Goal: Check status: Check status

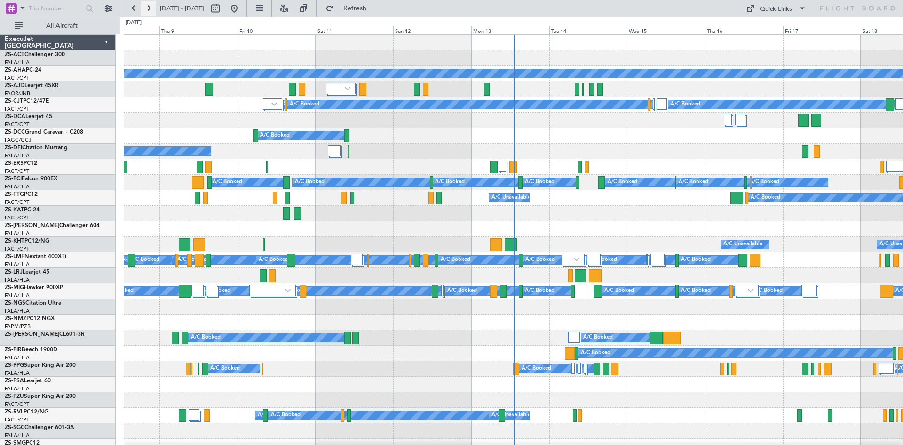
click at [146, 7] on button at bounding box center [148, 8] width 15 height 15
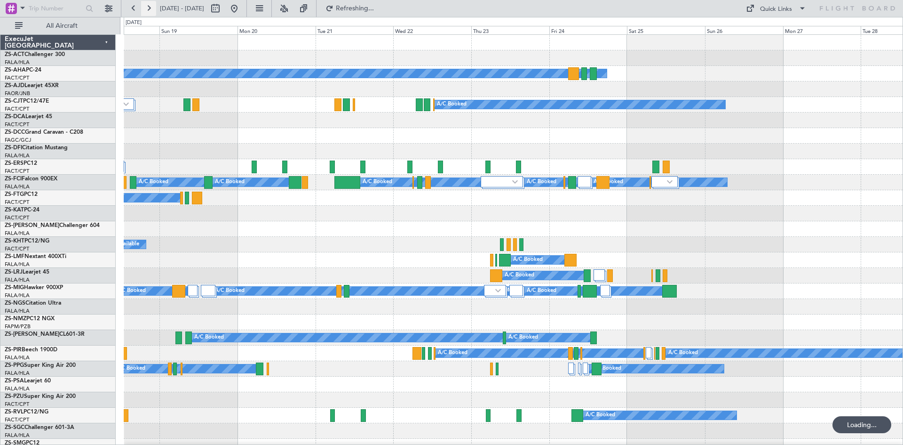
click at [145, 7] on button at bounding box center [148, 8] width 15 height 15
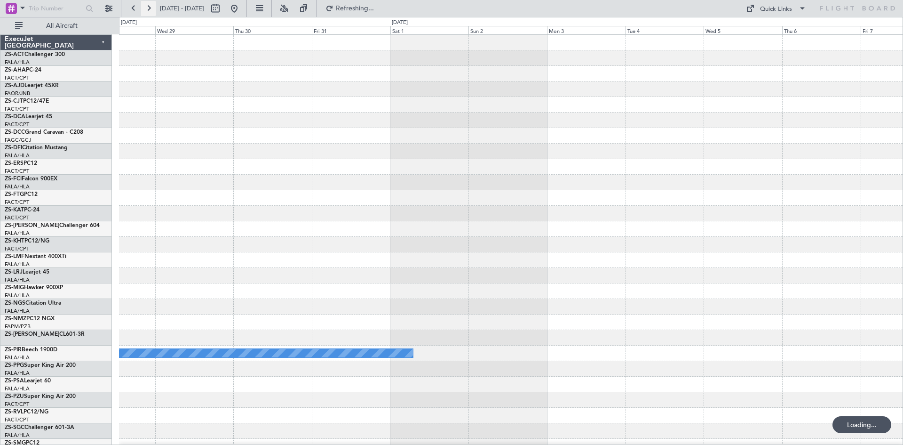
click at [145, 7] on button at bounding box center [148, 8] width 15 height 15
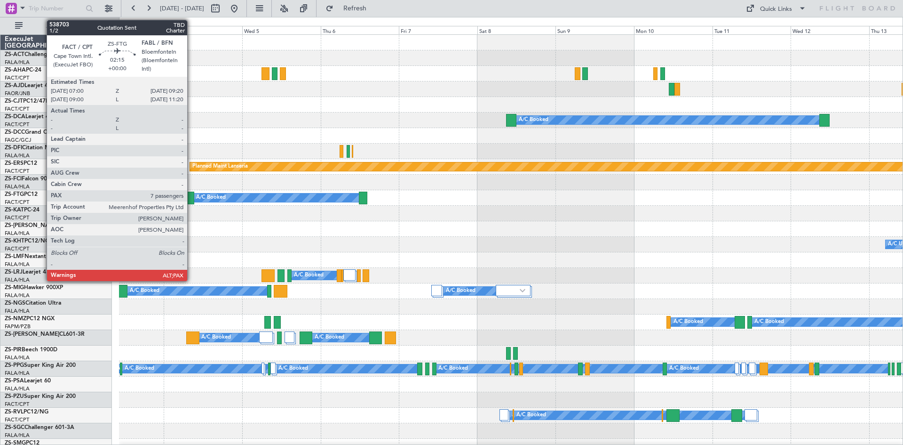
click at [192, 199] on div at bounding box center [190, 198] width 8 height 13
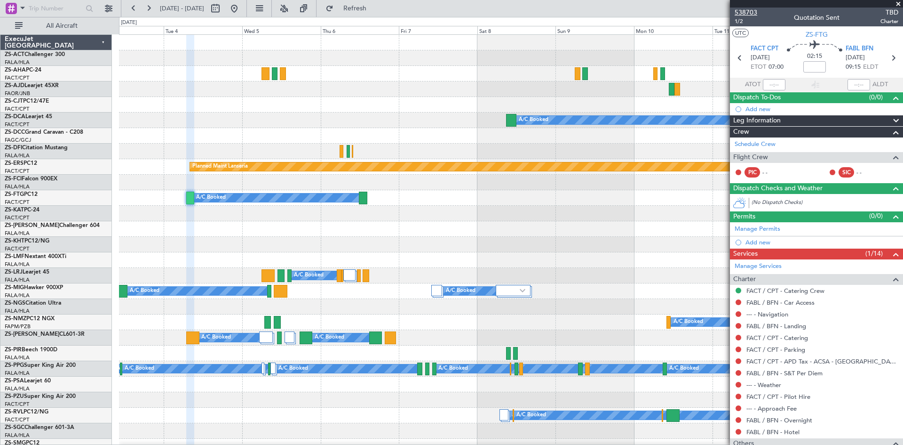
click at [750, 13] on span "538703" at bounding box center [746, 13] width 23 height 10
click at [900, 3] on span at bounding box center [898, 4] width 9 height 8
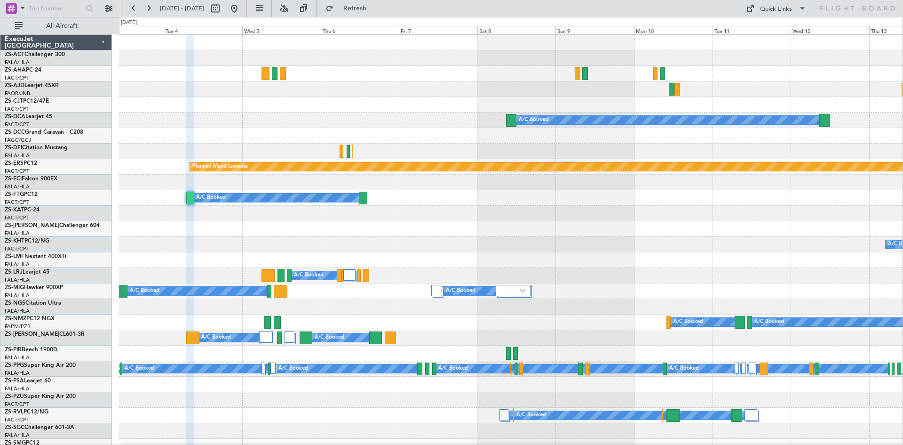
type input "0"
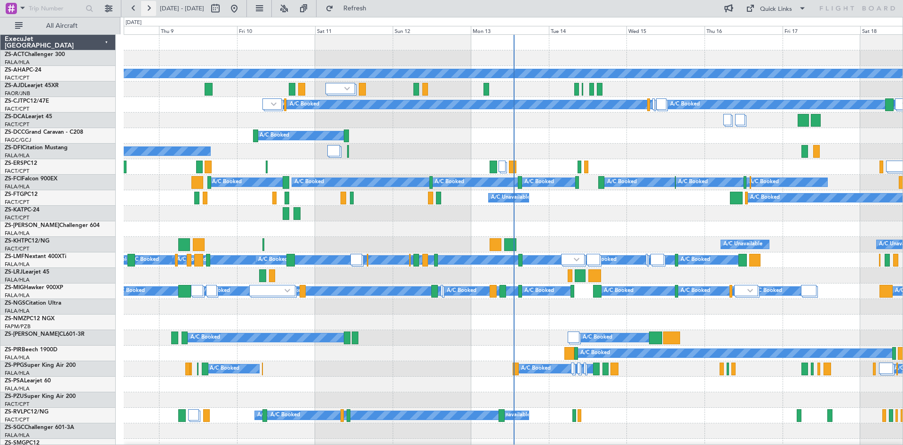
click at [151, 11] on button at bounding box center [148, 8] width 15 height 15
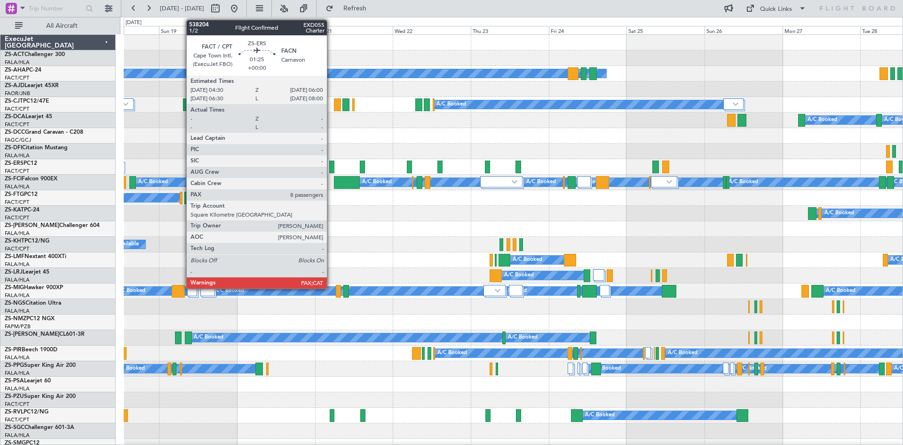
click at [331, 169] on div at bounding box center [331, 166] width 5 height 13
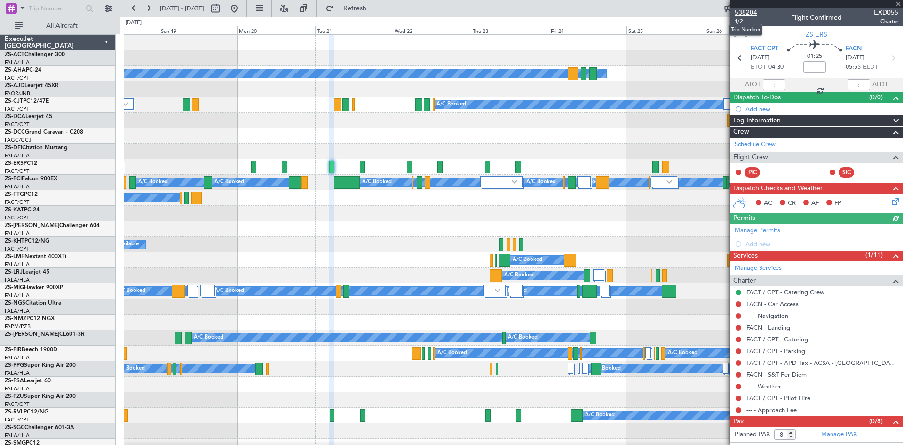
click at [750, 15] on span "538204" at bounding box center [746, 13] width 23 height 10
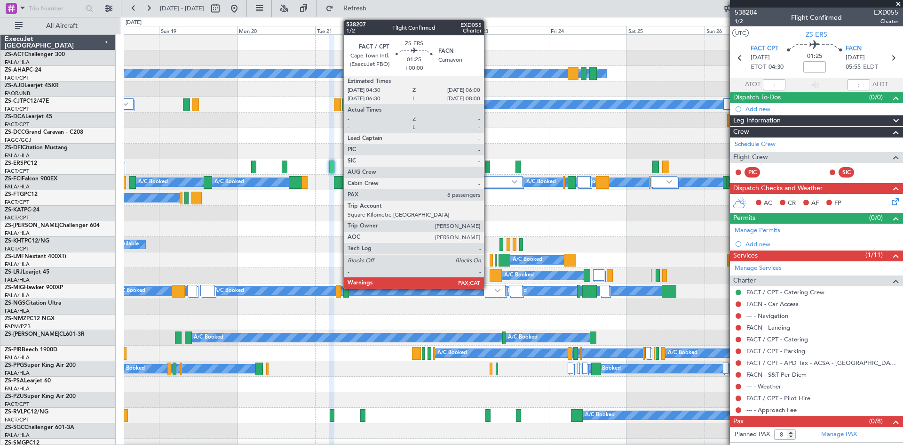
click at [488, 166] on div at bounding box center [487, 166] width 5 height 13
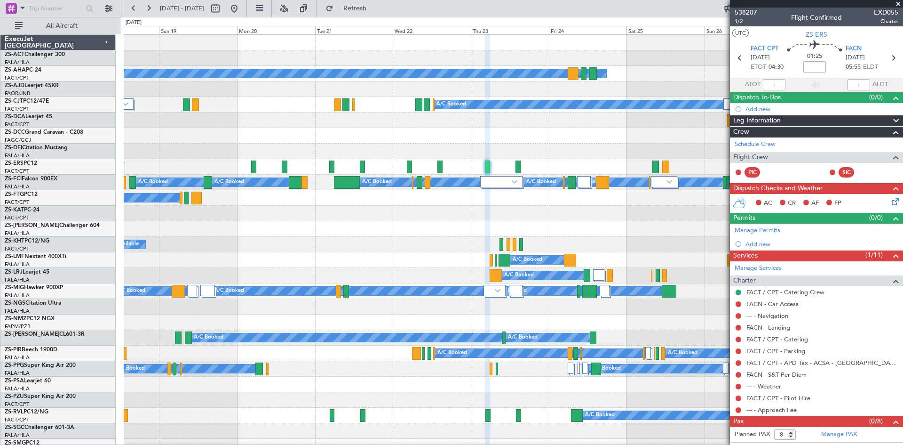
click at [900, 3] on span at bounding box center [898, 4] width 9 height 8
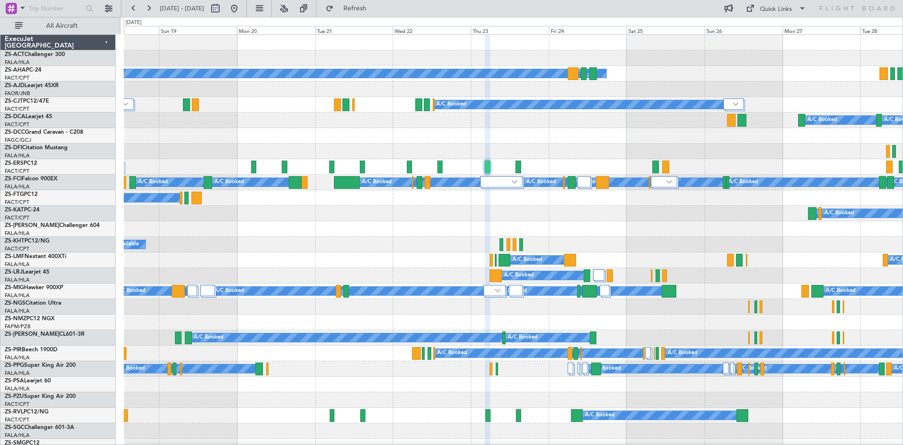
type input "0"
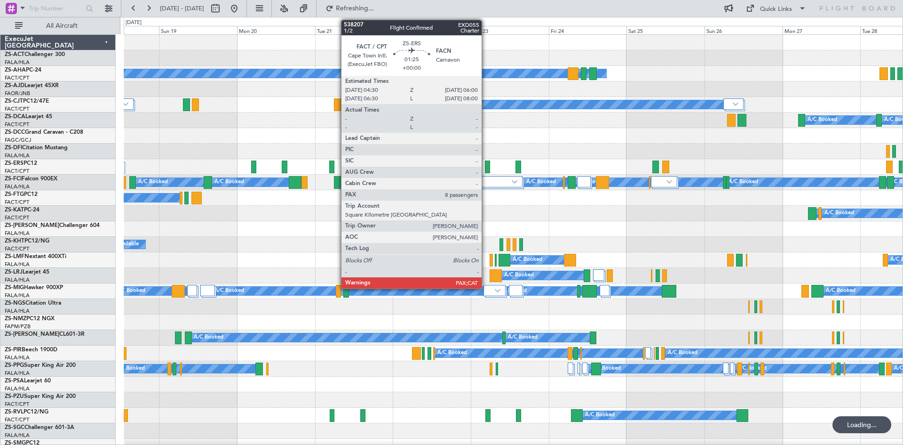
click at [486, 168] on div at bounding box center [487, 166] width 5 height 13
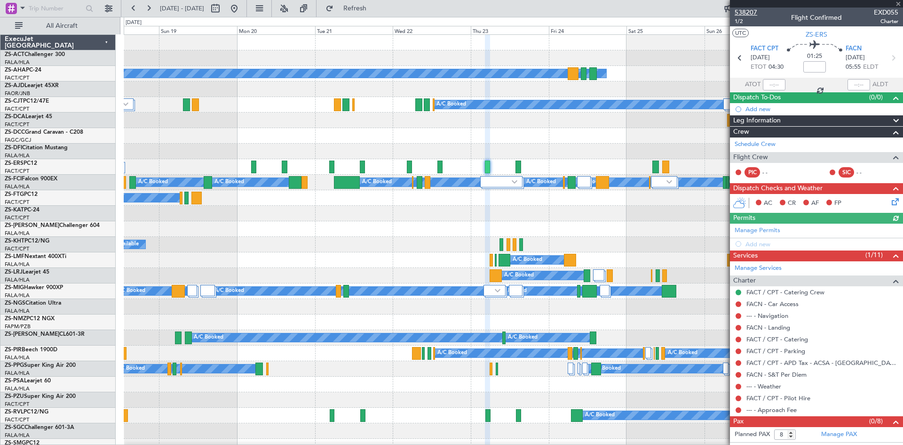
click at [744, 12] on span "538207" at bounding box center [746, 13] width 23 height 10
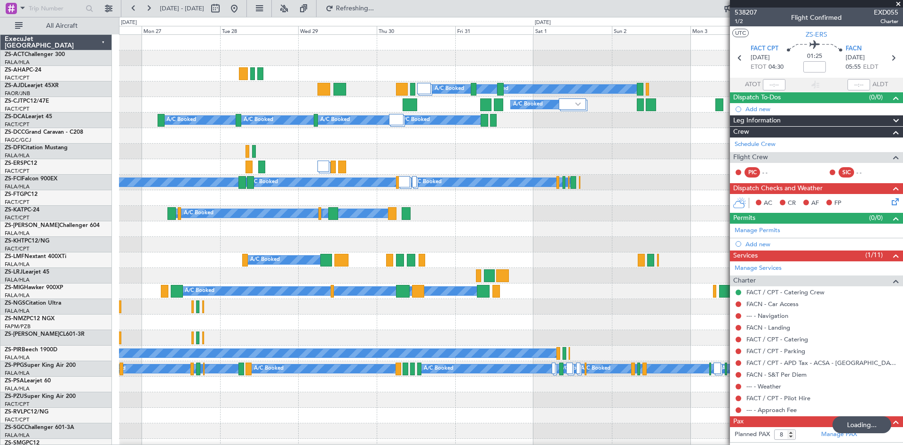
click at [436, 152] on div at bounding box center [511, 152] width 784 height 16
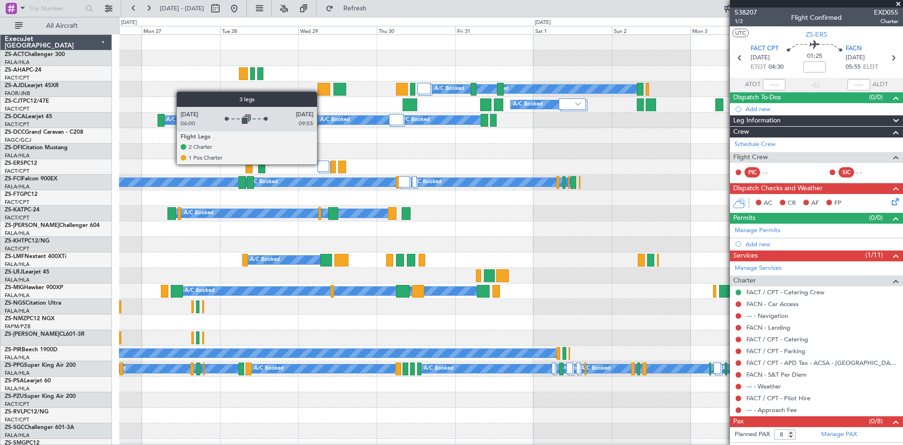
click at [321, 164] on div at bounding box center [324, 165] width 12 height 11
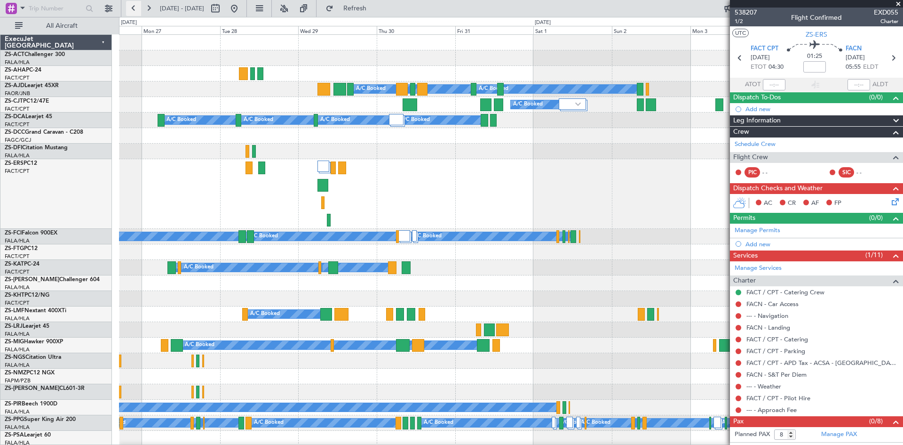
click at [135, 8] on button at bounding box center [133, 8] width 15 height 15
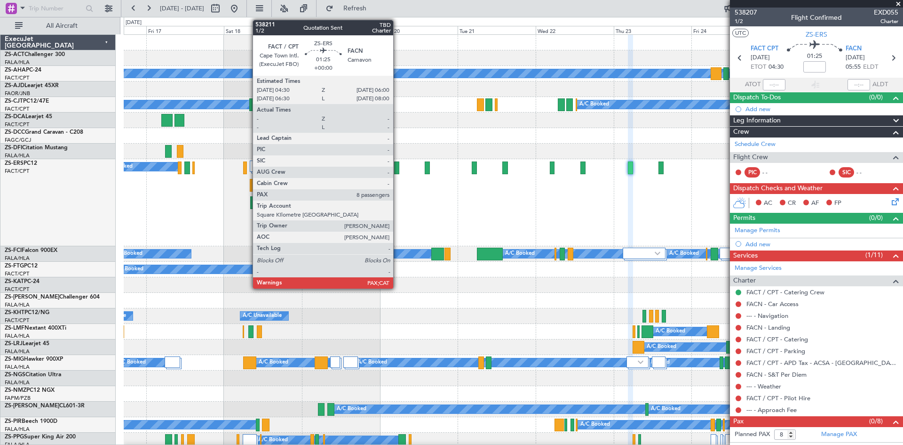
click at [398, 170] on div at bounding box center [396, 167] width 5 height 13
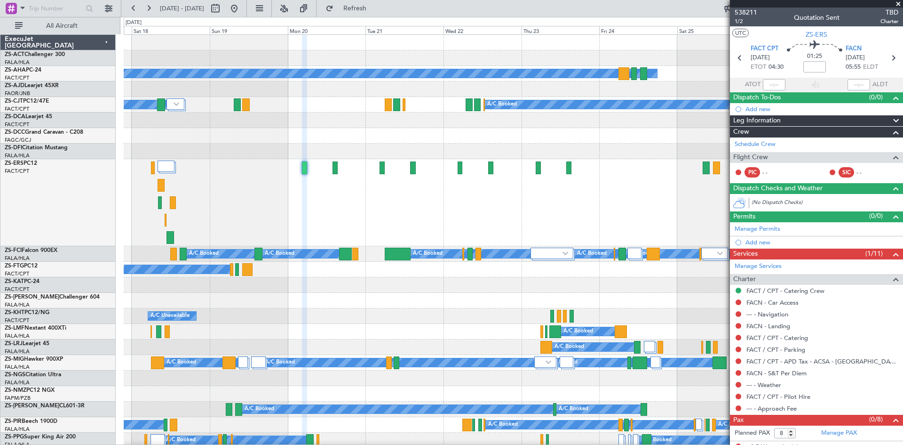
click at [476, 208] on div "A/C Booked" at bounding box center [513, 202] width 779 height 87
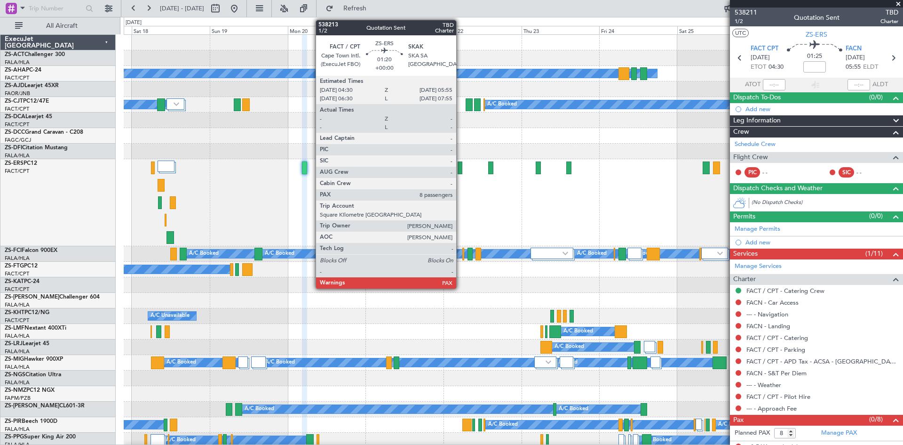
click at [461, 172] on div at bounding box center [460, 167] width 5 height 13
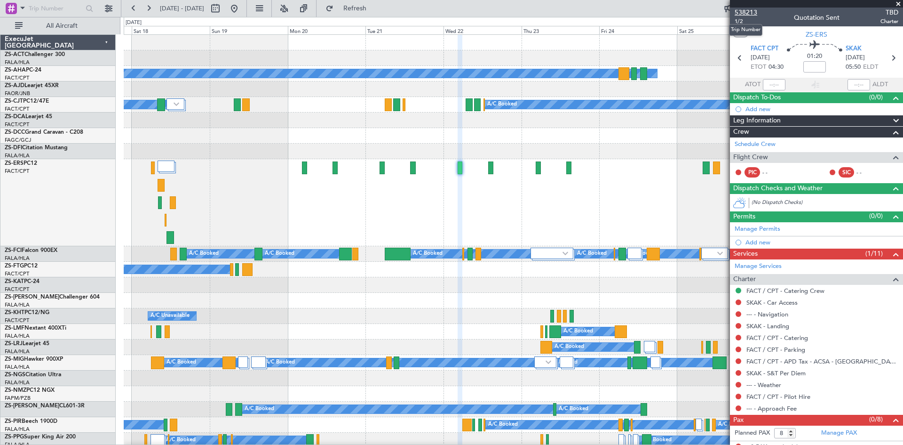
click at [746, 12] on span "538213" at bounding box center [746, 13] width 23 height 10
